Goal: Task Accomplishment & Management: Understand process/instructions

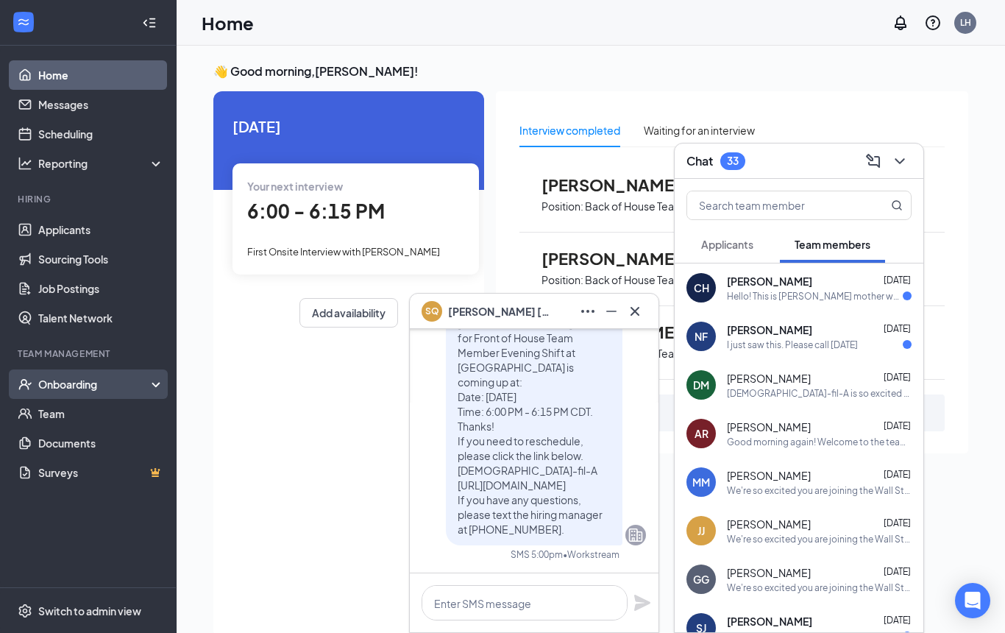
click at [96, 385] on div "Onboarding" at bounding box center [94, 384] width 113 height 15
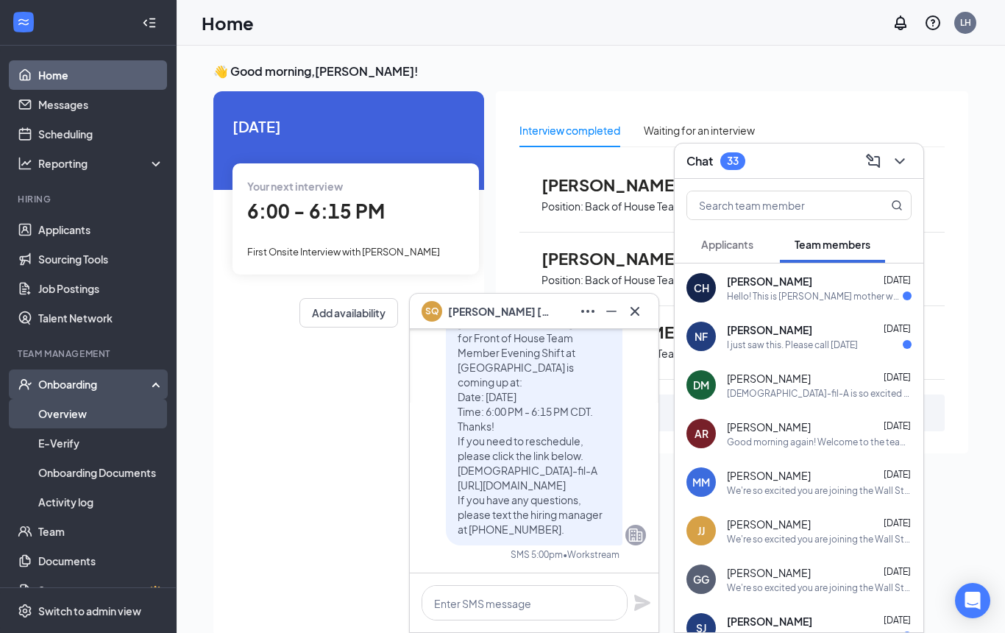
click at [82, 415] on link "Overview" at bounding box center [101, 413] width 126 height 29
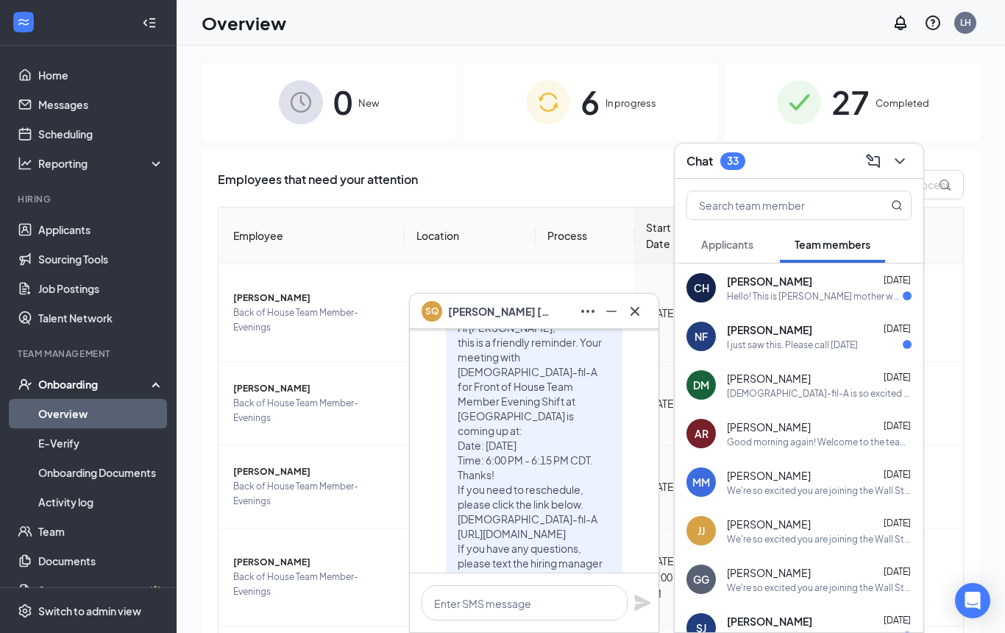
scroll to position [-50, 0]
click at [636, 308] on icon "Cross" at bounding box center [635, 311] width 18 height 18
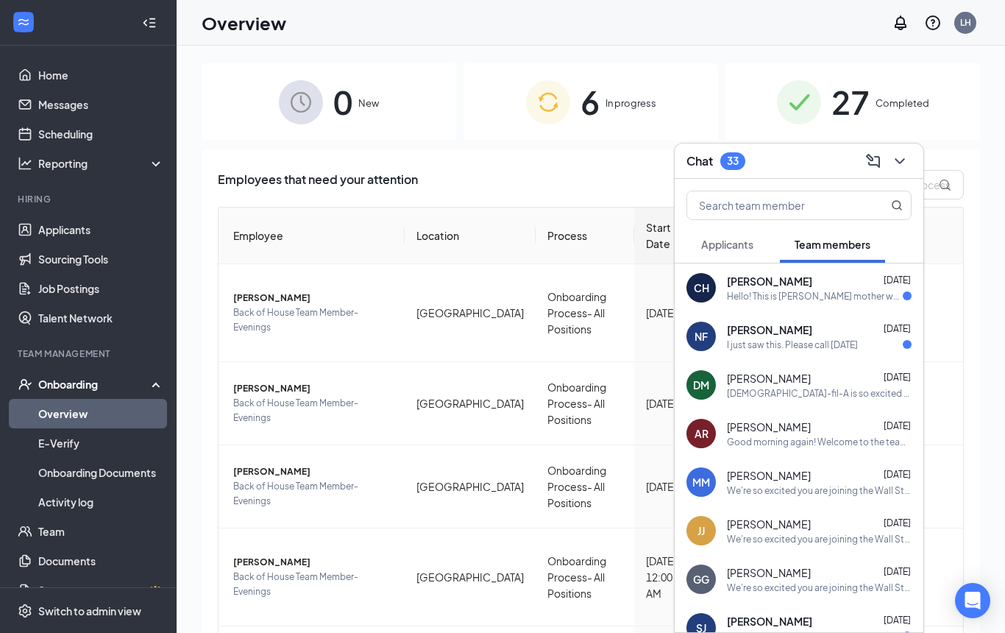
click at [900, 155] on icon "ChevronDown" at bounding box center [900, 161] width 18 height 18
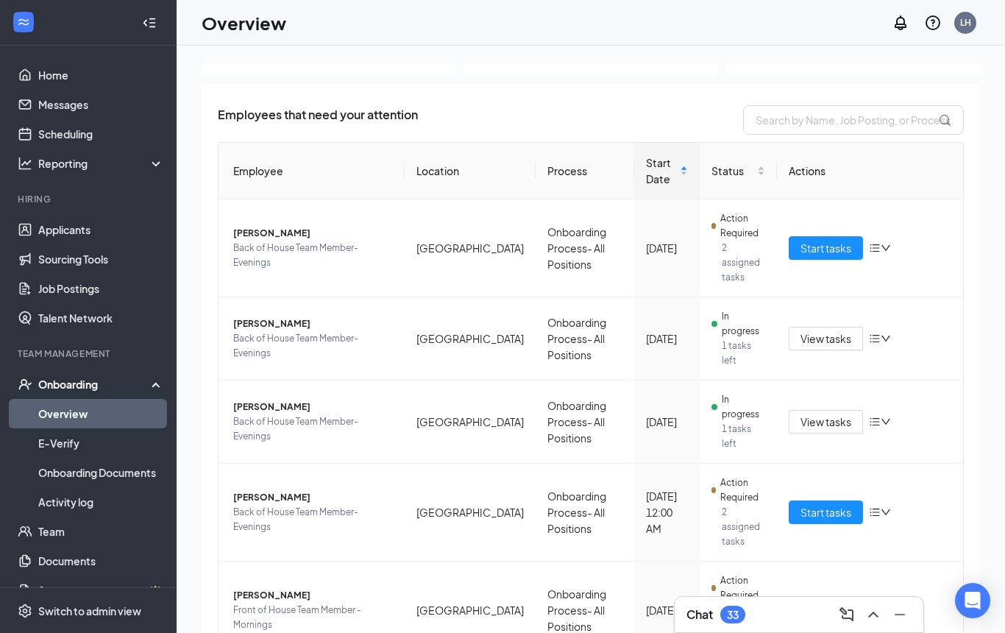
scroll to position [63, 0]
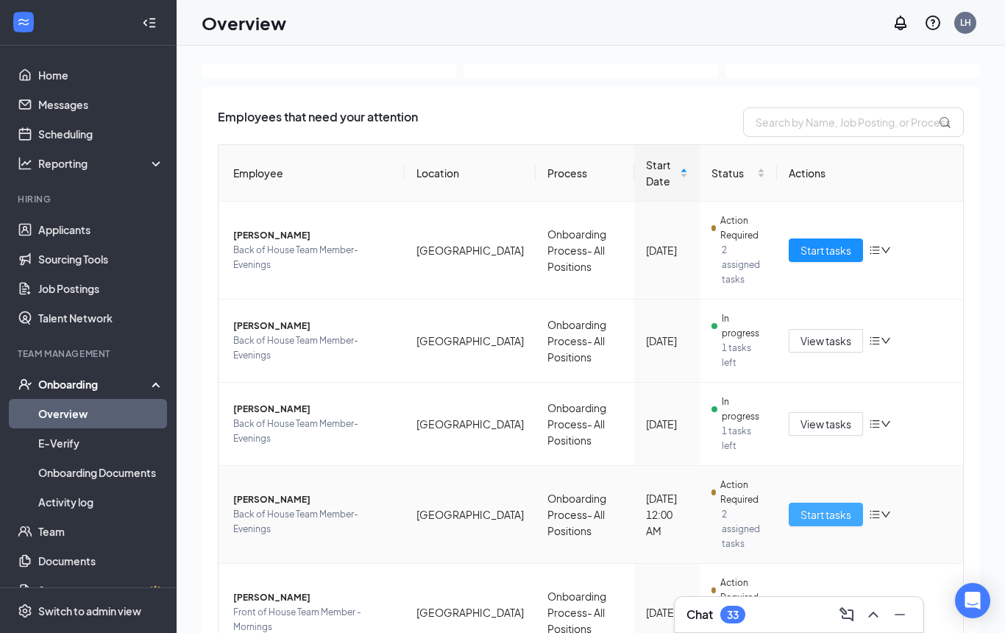
click at [826, 506] on span "Start tasks" at bounding box center [825, 514] width 51 height 16
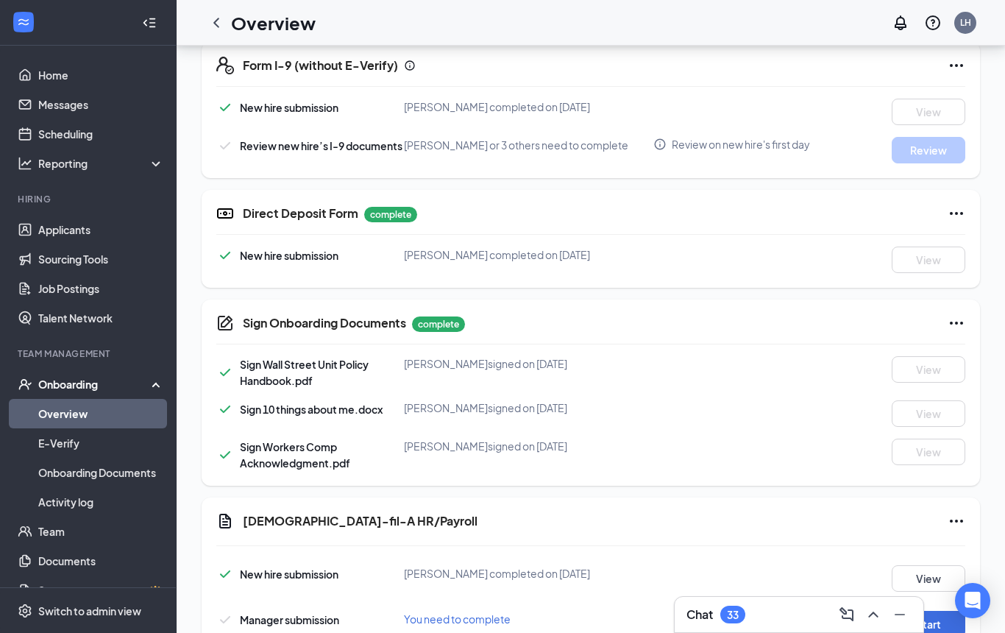
scroll to position [458, 0]
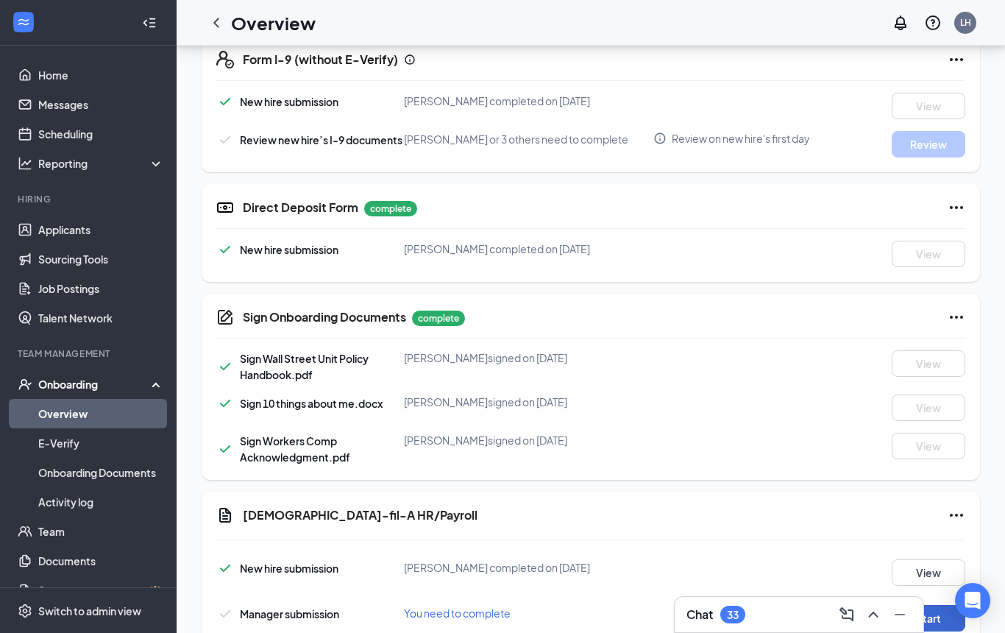
click at [923, 608] on button "Start" at bounding box center [929, 618] width 74 height 26
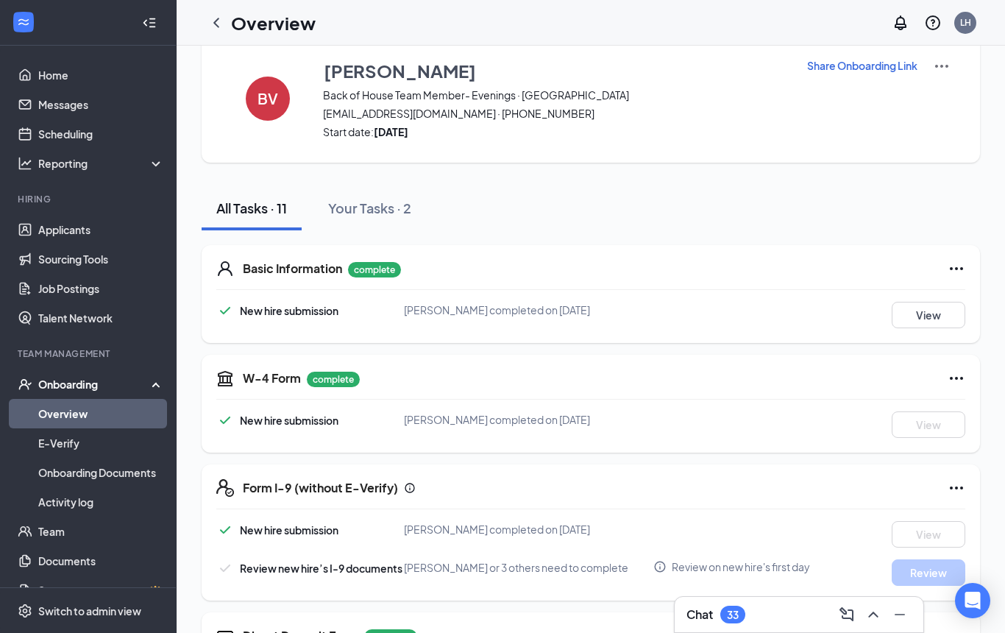
scroll to position [0, 0]
